Goal: Transaction & Acquisition: Subscribe to service/newsletter

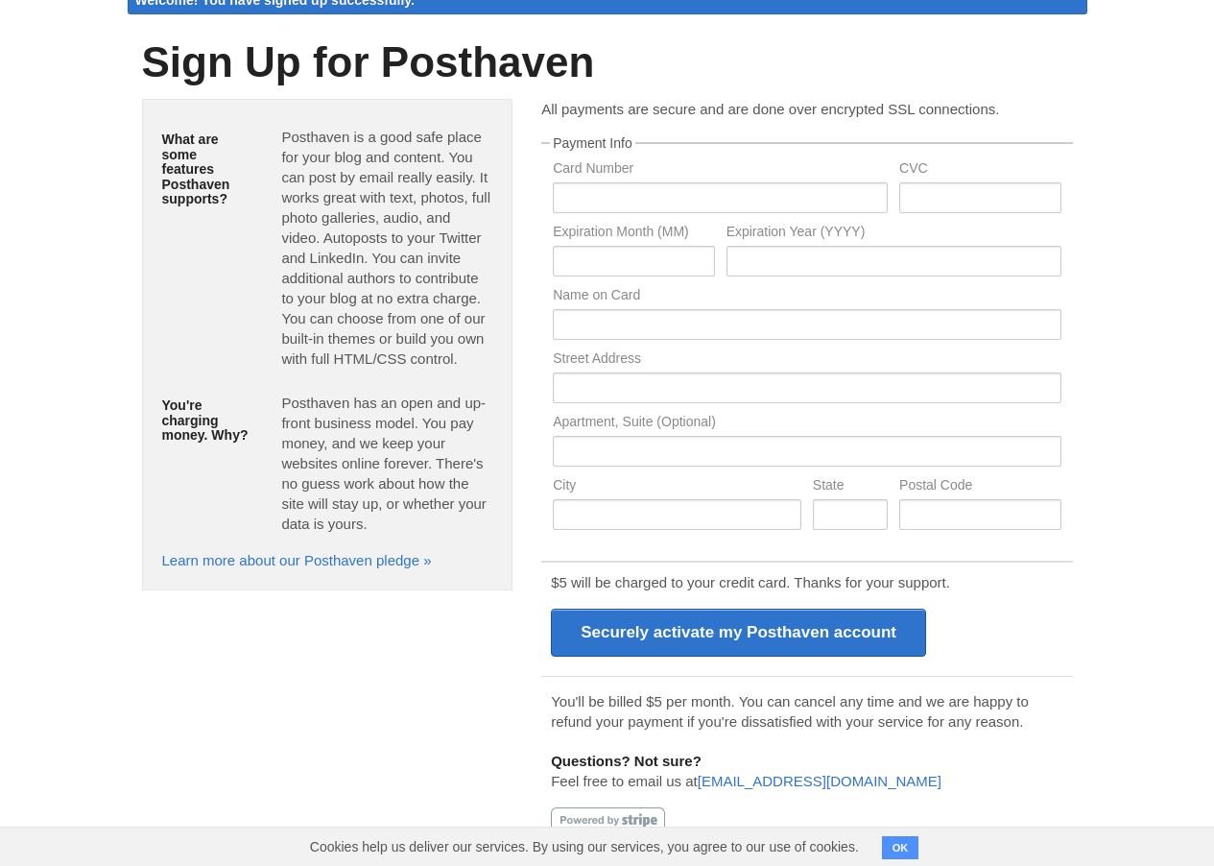
scroll to position [85, 0]
click at [606, 600] on div "$5 will be charged to your credit card. Thanks for your support. Securely activ…" at bounding box center [806, 616] width 531 height 110
click at [607, 601] on div "$5 will be charged to your credit card. Thanks for your support. Securely activ…" at bounding box center [806, 616] width 531 height 110
click at [316, 420] on p "Posthaven has an open and up-front business model. You pay money, and we keep y…" at bounding box center [386, 463] width 211 height 141
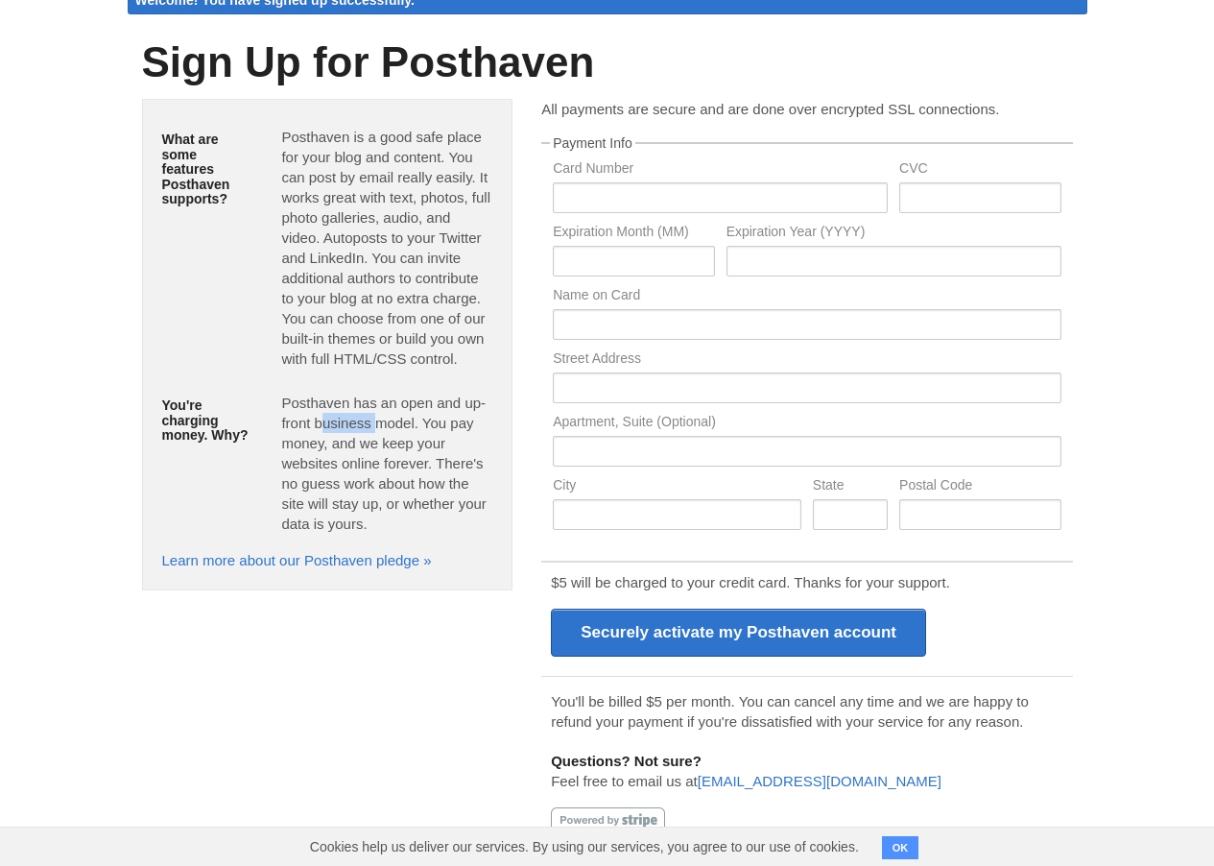
click at [316, 420] on p "Posthaven has an open and up-front business model. You pay money, and we keep y…" at bounding box center [386, 463] width 211 height 141
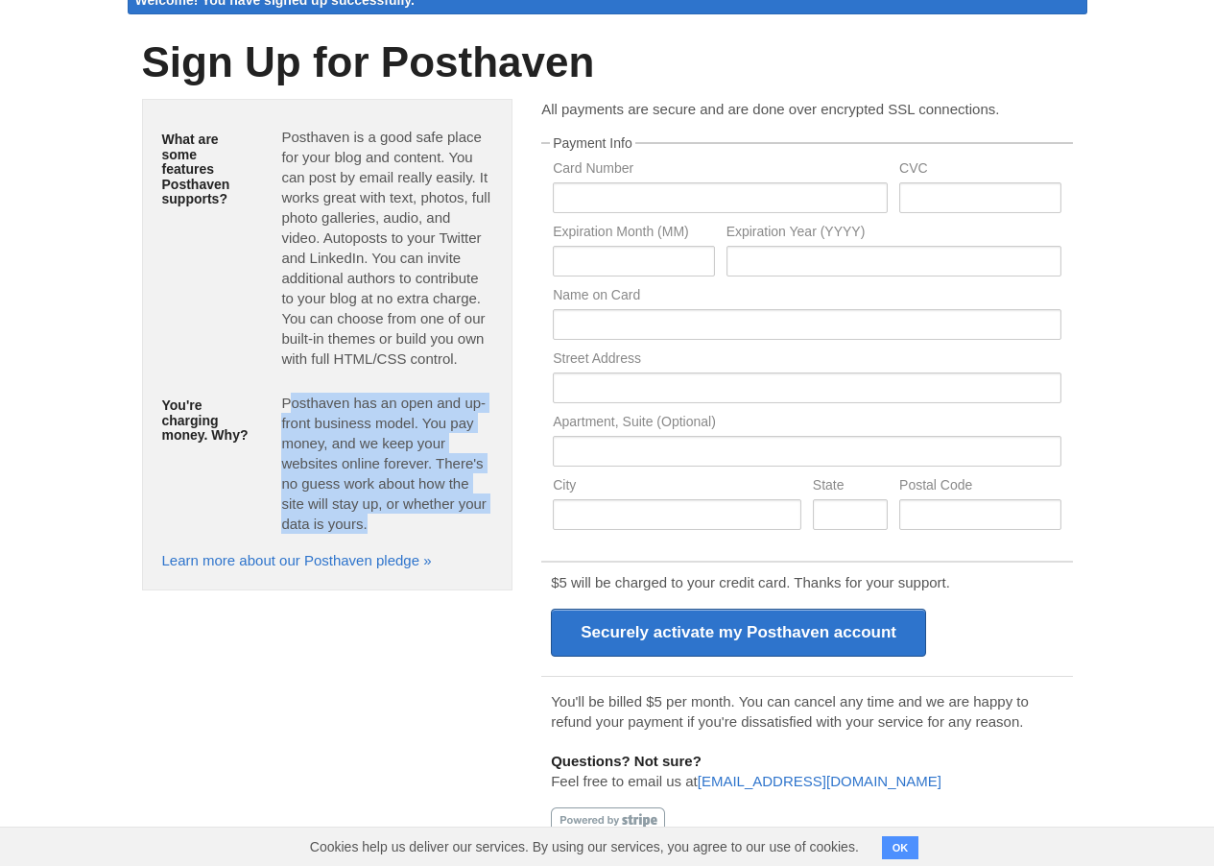
click at [316, 420] on p "Posthaven has an open and up-front business model. You pay money, and we keep y…" at bounding box center [386, 463] width 211 height 141
click at [340, 453] on p "Posthaven has an open and up-front business model. You pay money, and we keep y…" at bounding box center [386, 463] width 211 height 141
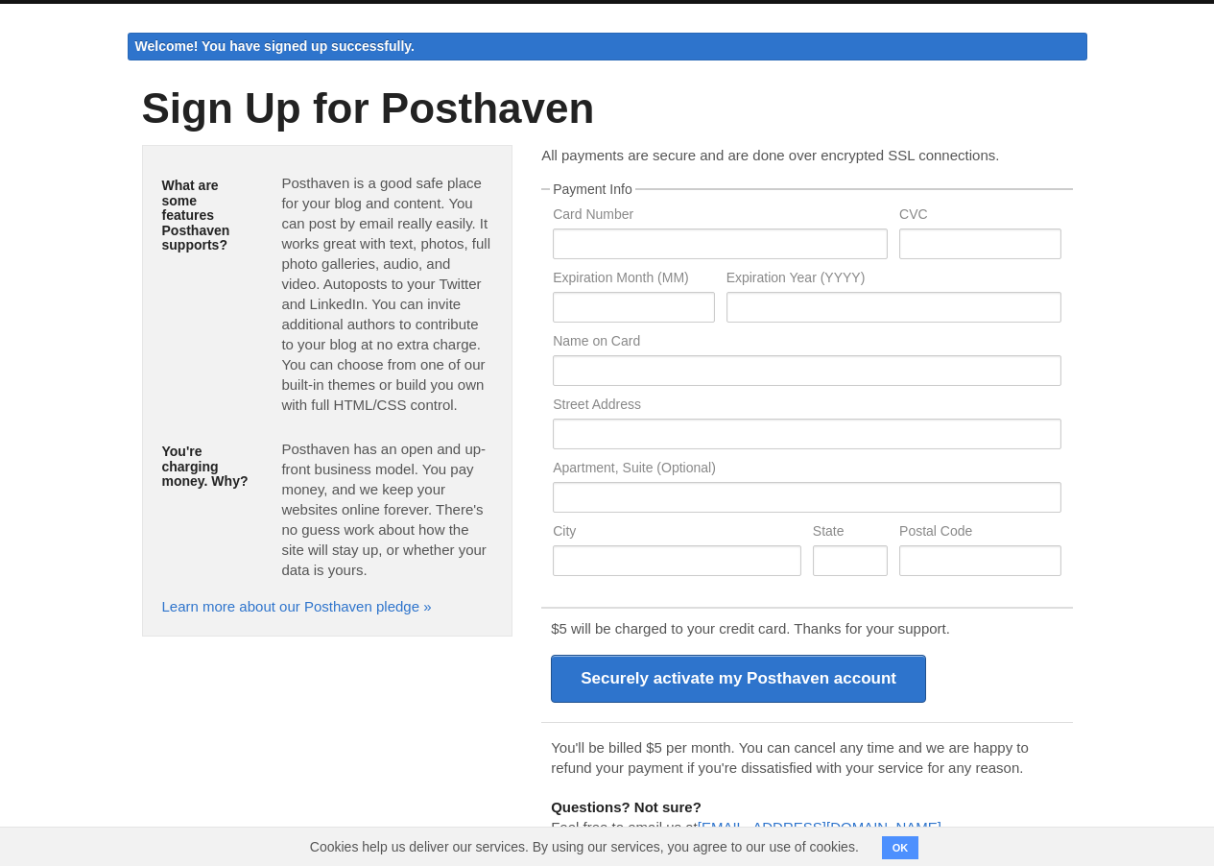
scroll to position [0, 0]
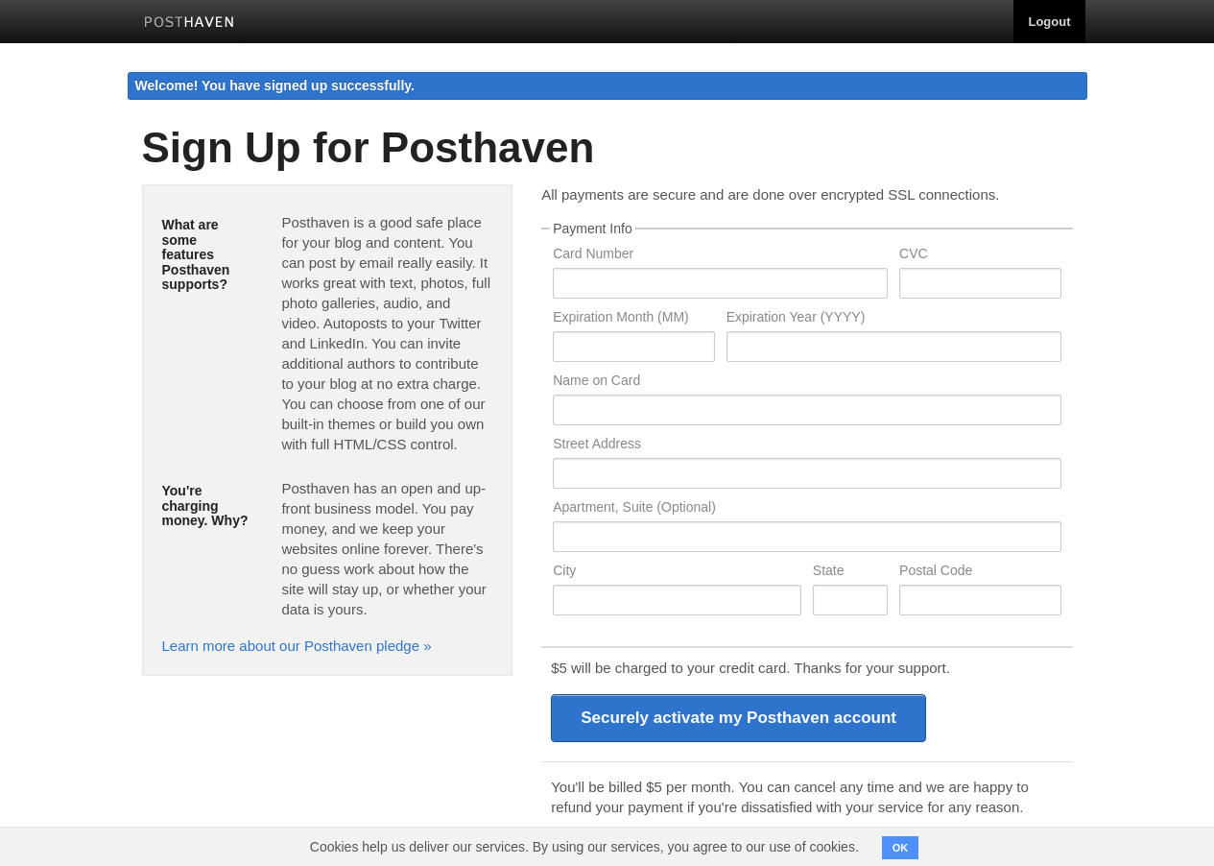
click at [1025, 33] on link "Logout" at bounding box center [1049, 21] width 71 height 43
